Goal: Find specific page/section: Find specific page/section

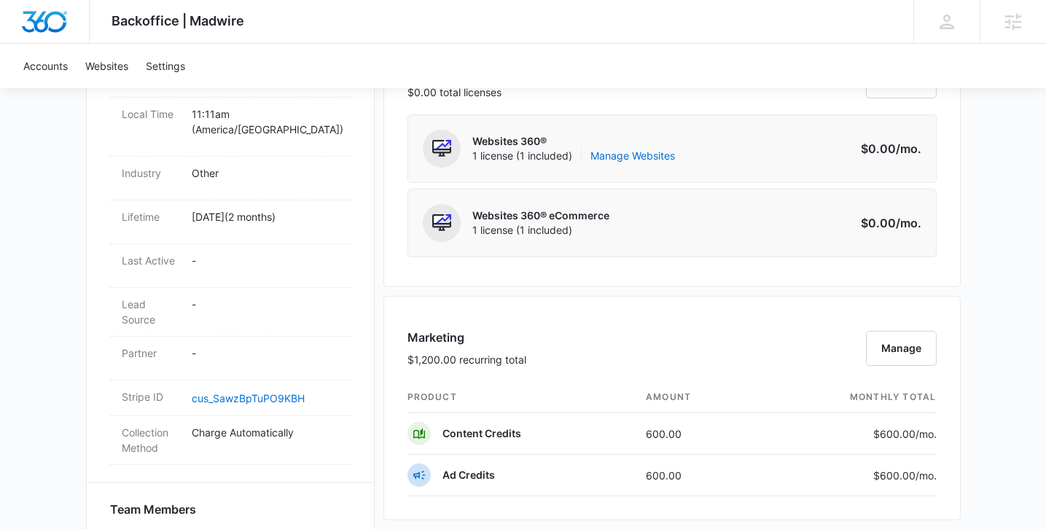
scroll to position [646, 0]
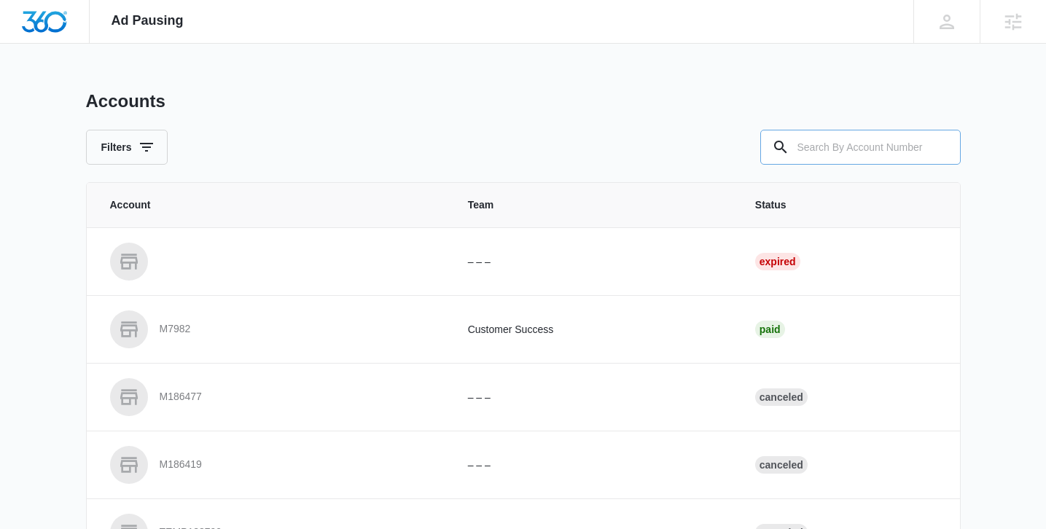
click at [822, 140] on input "text" at bounding box center [860, 147] width 200 height 35
paste input "M333633"
type input "M333633"
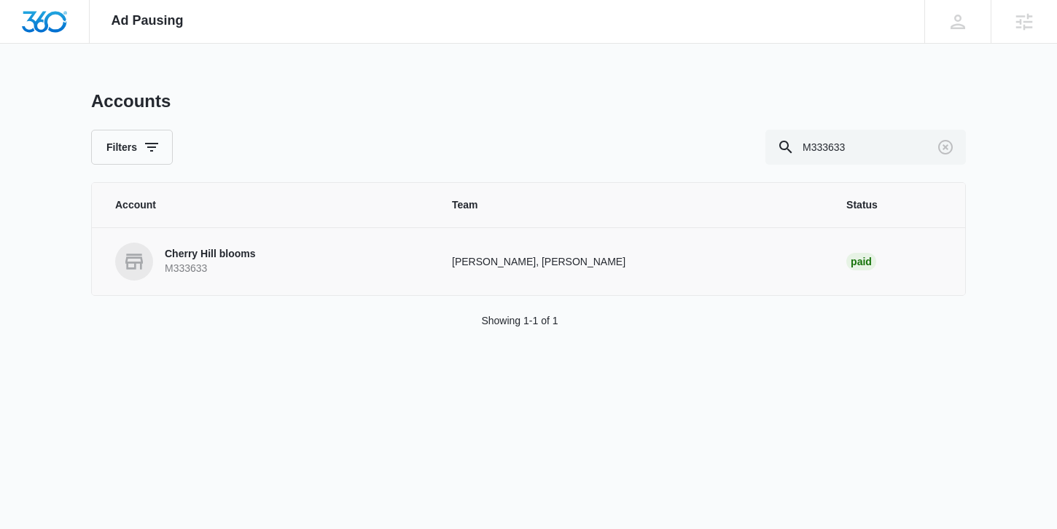
click at [235, 257] on p "Cherry Hill blooms" at bounding box center [210, 254] width 90 height 15
